Goal: Transaction & Acquisition: Subscribe to service/newsletter

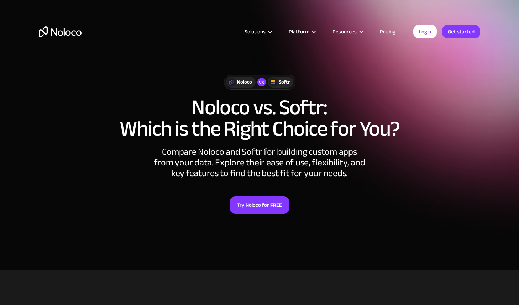
click at [247, 207] on link "Try Noloco for FREE" at bounding box center [260, 205] width 60 height 17
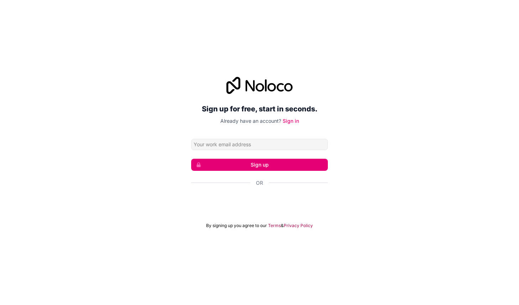
click at [243, 153] on form "Sign up Or By signing up you agree to our Terms & Privacy Policy" at bounding box center [259, 184] width 137 height 90
click at [234, 138] on div "Sign up for free, start in seconds. Already have an account? Sign in Sign up Or…" at bounding box center [259, 153] width 137 height 152
click at [233, 140] on input "Email address" at bounding box center [259, 144] width 137 height 11
type input "[PERSON_NAME][EMAIL_ADDRESS][PERSON_NAME][DOMAIN_NAME]"
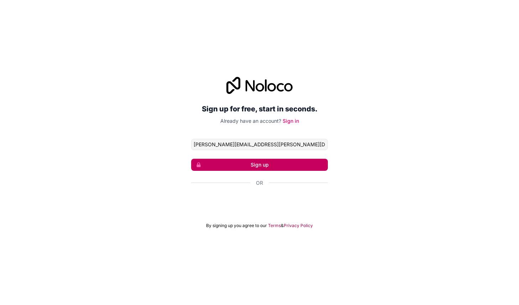
click at [230, 167] on button "Sign up" at bounding box center [259, 165] width 137 height 12
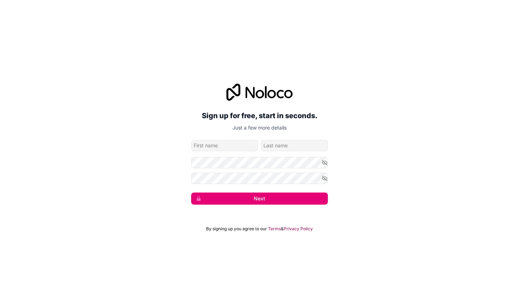
click at [218, 138] on div "Sign up for free, start in seconds. Just a few more details [PERSON_NAME][EMAIL…" at bounding box center [259, 144] width 137 height 121
click at [217, 154] on form "[PERSON_NAME][EMAIL_ADDRESS][PERSON_NAME][DOMAIN_NAME] Next" at bounding box center [259, 172] width 137 height 65
click at [217, 150] on input "given-name" at bounding box center [224, 145] width 67 height 11
type input "[PERSON_NAME]"
type input "Petrosino"
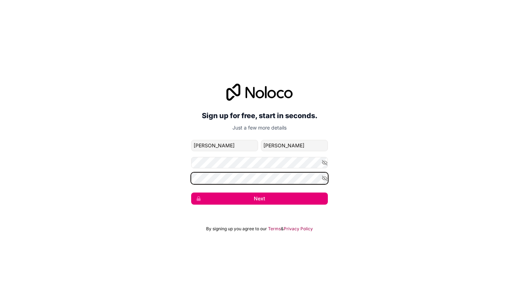
click at [191, 193] on button "Next" at bounding box center [259, 199] width 137 height 12
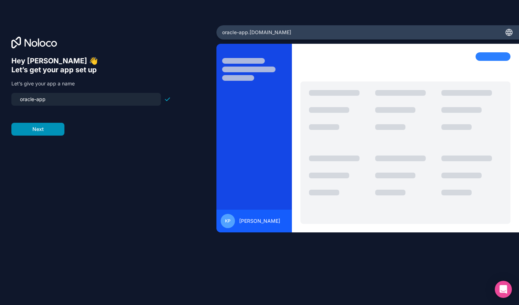
click at [55, 131] on button "Next" at bounding box center [37, 129] width 53 height 13
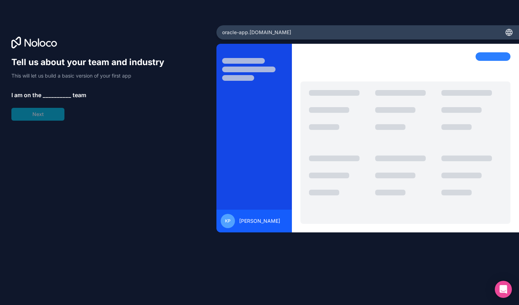
click at [51, 90] on div "Tell us about your team and industry This will let us build a basic version of …" at bounding box center [91, 89] width 160 height 64
click at [50, 94] on span "__________" at bounding box center [57, 95] width 29 height 9
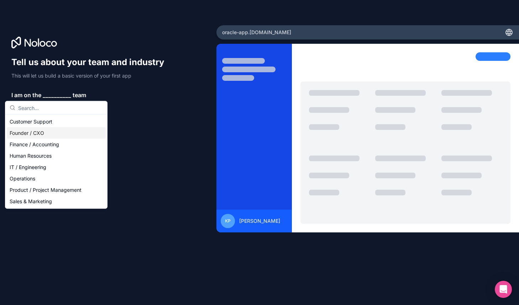
click at [41, 136] on div "Founder / CXO" at bounding box center [56, 133] width 99 height 11
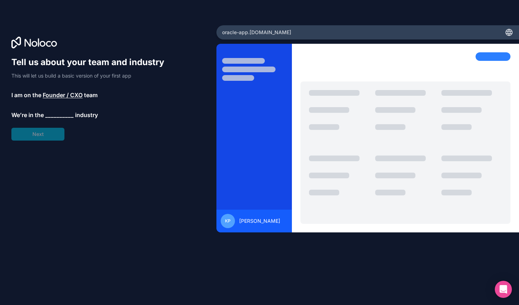
click at [51, 112] on span "__________" at bounding box center [59, 115] width 29 height 9
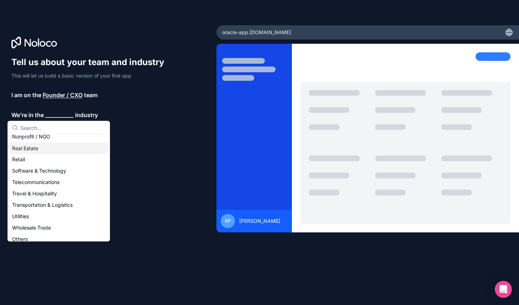
scroll to position [147, 0]
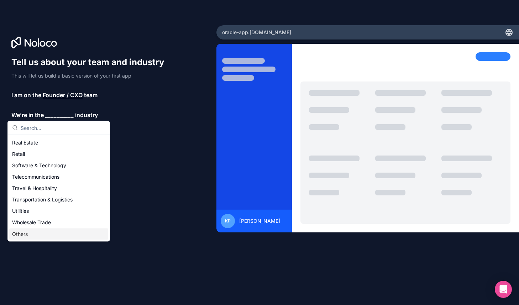
click at [38, 233] on div "Others" at bounding box center [58, 234] width 99 height 11
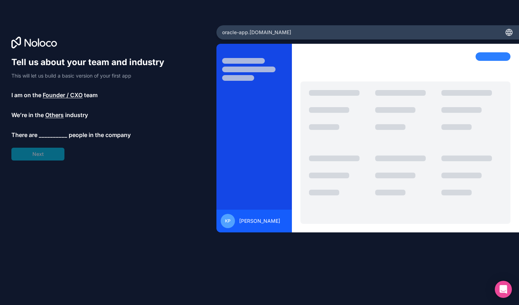
click at [52, 133] on span "__________" at bounding box center [53, 135] width 29 height 9
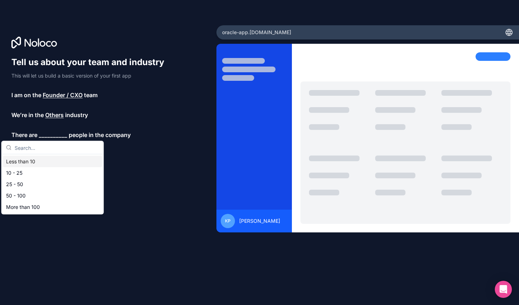
click at [49, 161] on div "Less than 10" at bounding box center [52, 161] width 99 height 11
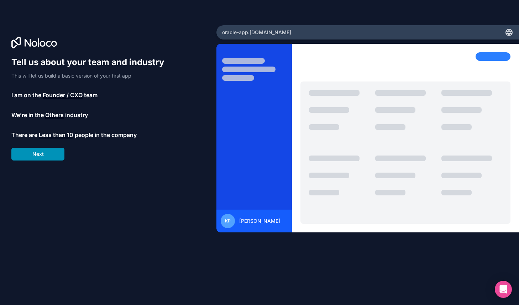
click at [49, 154] on button "Next" at bounding box center [37, 154] width 53 height 13
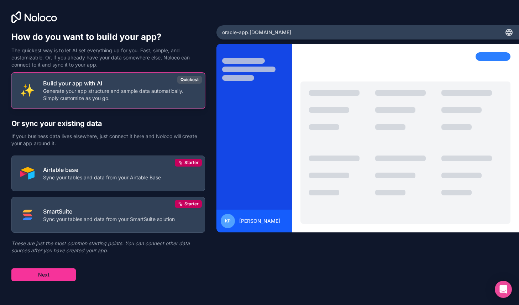
click at [142, 86] on p "Build your app with AI" at bounding box center [119, 83] width 153 height 9
click at [163, 104] on button "Build your app with AI Generate your app structure and sample data automaticall…" at bounding box center [108, 91] width 194 height 36
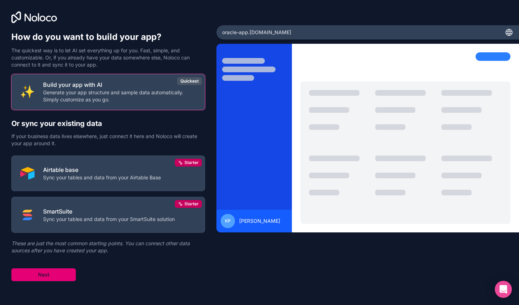
click at [49, 278] on button "Next" at bounding box center [43, 275] width 64 height 13
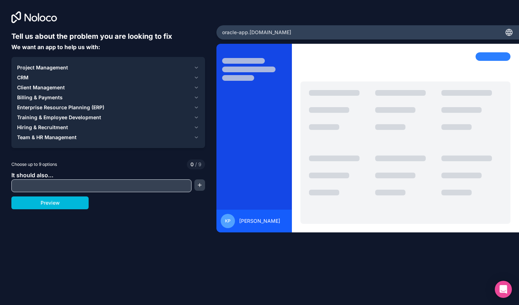
click at [31, 75] on div "CRM" at bounding box center [104, 77] width 174 height 7
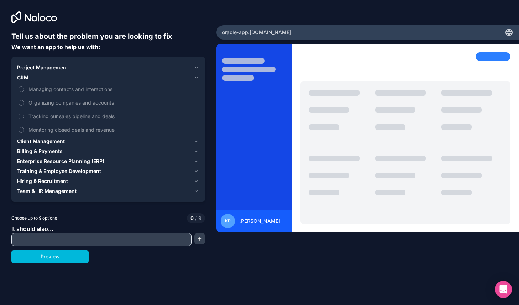
click at [29, 89] on span "Managing contacts and interactions" at bounding box center [114, 89] width 170 height 7
click at [24, 89] on button "Managing contacts and interactions" at bounding box center [22, 90] width 6 height 6
click at [32, 103] on span "Organizing companies and accounts" at bounding box center [114, 102] width 170 height 7
click at [24, 103] on button "Organizing companies and accounts" at bounding box center [22, 103] width 6 height 6
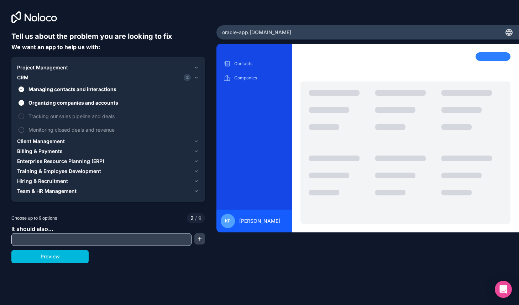
click at [46, 138] on span "Client Management" at bounding box center [41, 141] width 48 height 7
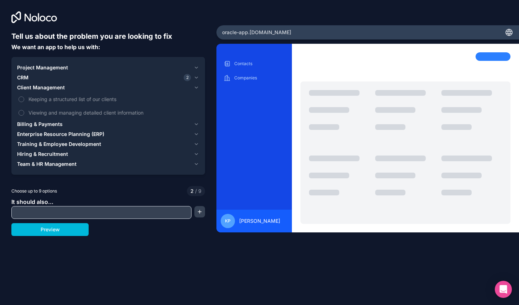
click at [42, 114] on span "Viewing and managing detailed client information" at bounding box center [114, 112] width 170 height 7
click at [24, 114] on button "Viewing and managing detailed client information" at bounding box center [22, 113] width 6 height 6
click at [41, 98] on span "Keeping a structured list of our clients" at bounding box center [114, 98] width 170 height 7
click at [24, 98] on button "Keeping a structured list of our clients" at bounding box center [22, 100] width 6 height 6
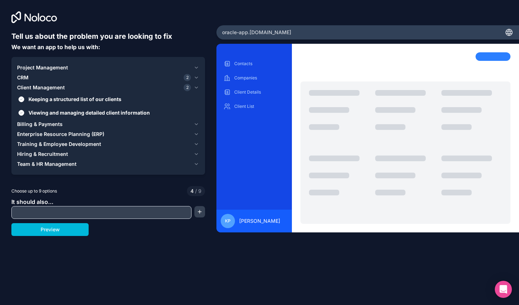
click at [42, 67] on span "Project Management" at bounding box center [42, 67] width 51 height 7
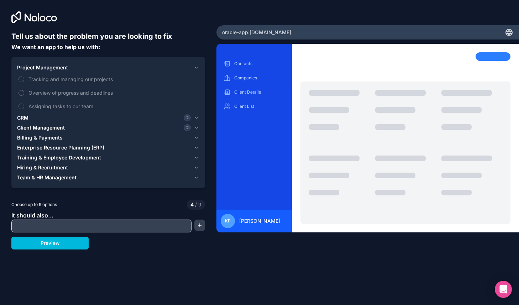
click at [42, 175] on span "Team & HR Management" at bounding box center [46, 177] width 59 height 7
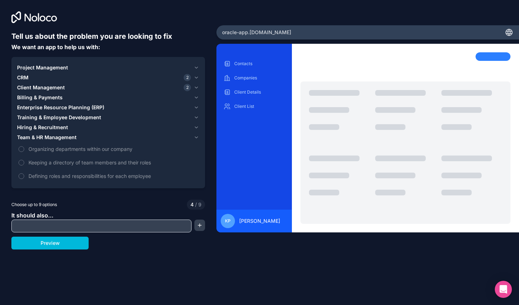
click at [39, 165] on span "Keeping a directory of team members and their roles" at bounding box center [114, 162] width 170 height 7
click at [24, 165] on button "Keeping a directory of team members and their roles" at bounding box center [22, 163] width 6 height 6
click at [46, 175] on span "Defining roles and responsibilities for each employee" at bounding box center [114, 175] width 170 height 7
click at [24, 175] on button "Defining roles and responsibilities for each employee" at bounding box center [22, 177] width 6 height 6
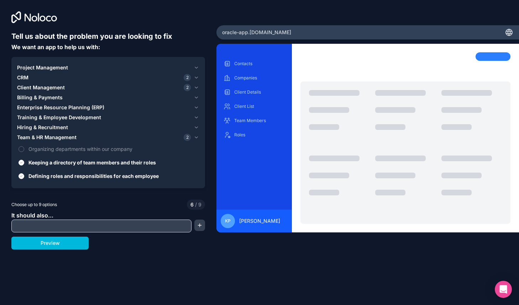
click at [47, 125] on span "Hiring & Recruitment" at bounding box center [42, 127] width 51 height 7
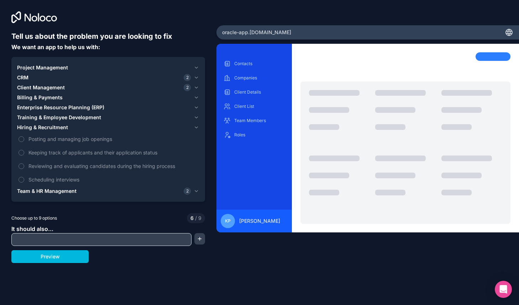
click at [41, 116] on span "Training & Employee Development" at bounding box center [59, 117] width 84 height 7
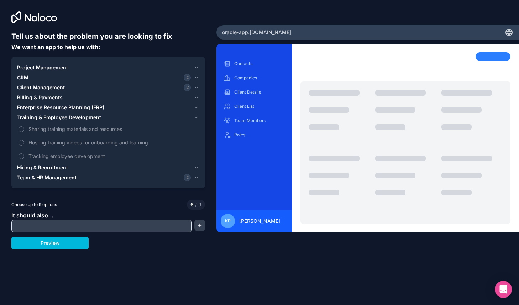
click at [41, 116] on span "Training & Employee Development" at bounding box center [59, 117] width 84 height 7
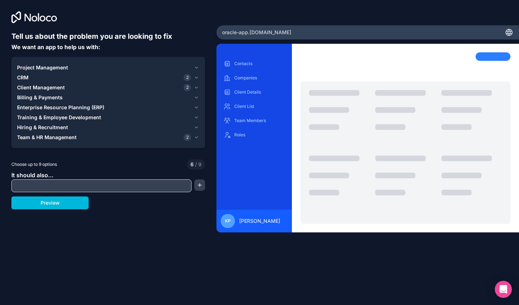
click at [39, 108] on span "Enterprise Resource Planning (ERP)" at bounding box center [60, 107] width 87 height 7
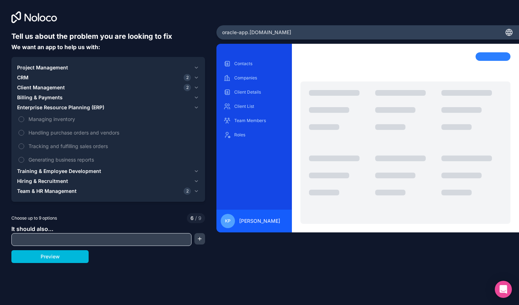
click at [38, 100] on span "Billing & Payments" at bounding box center [40, 97] width 46 height 7
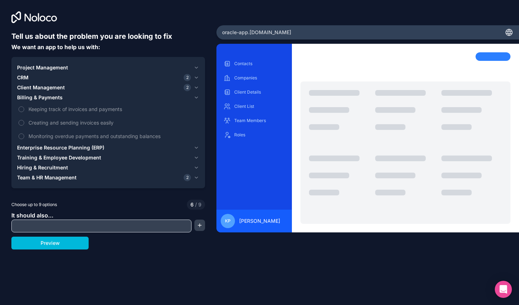
click at [48, 229] on input "text" at bounding box center [101, 226] width 177 height 10
click at [50, 239] on button "Preview" at bounding box center [49, 243] width 77 height 13
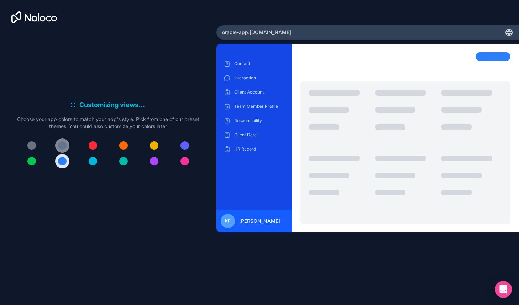
click at [57, 144] on button at bounding box center [62, 146] width 14 height 14
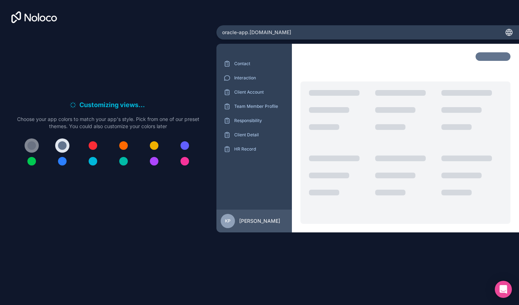
click at [34, 144] on div at bounding box center [31, 145] width 9 height 9
